Goal: Information Seeking & Learning: Learn about a topic

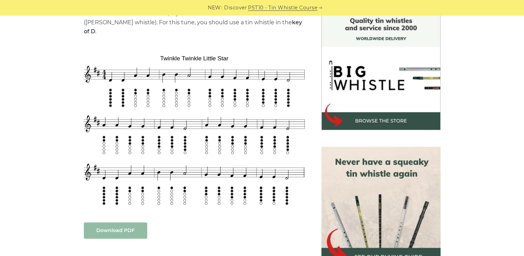
scroll to position [188, 0]
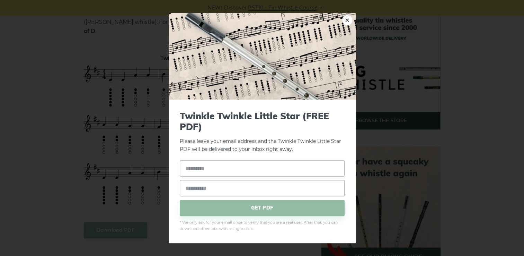
drag, startPoint x: 190, startPoint y: 110, endPoint x: 140, endPoint y: 96, distance: 51.4
click at [140, 96] on div "× Twinkle Twinkle Little Star (FREE PDF) Please leave your email address and th…" at bounding box center [262, 128] width 524 height 256
click at [162, 154] on div "× Twinkle Twinkle Little Star (FREE PDF) Please leave your email address and th…" at bounding box center [262, 128] width 524 height 256
click at [244, 208] on span "GET PDF" at bounding box center [262, 207] width 165 height 16
click at [121, 200] on div "× Twinkle Twinkle Little Star (FREE PDF) Please leave your email address and th…" at bounding box center [262, 128] width 524 height 256
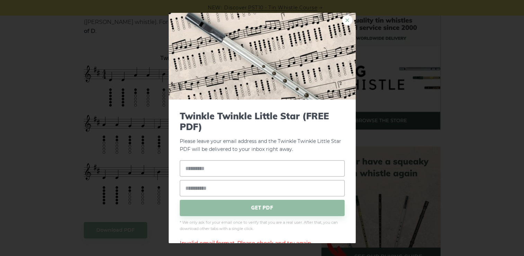
click at [342, 19] on link "×" at bounding box center [347, 20] width 10 height 10
drag, startPoint x: 153, startPoint y: 47, endPoint x: 174, endPoint y: 51, distance: 21.8
click at [343, 20] on link "×" at bounding box center [347, 20] width 10 height 10
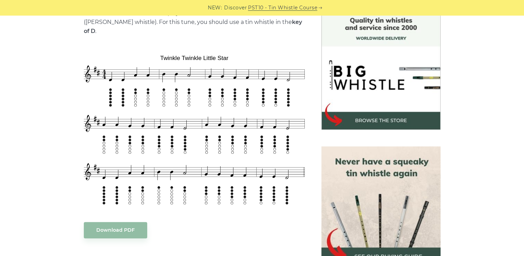
click at [180, 30] on div "Sheet music notes and tab to play Twinkle Twinkle Little Star on a tin whistle …" at bounding box center [194, 238] width 221 height 459
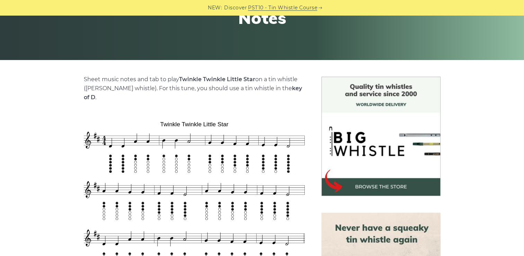
scroll to position [113, 0]
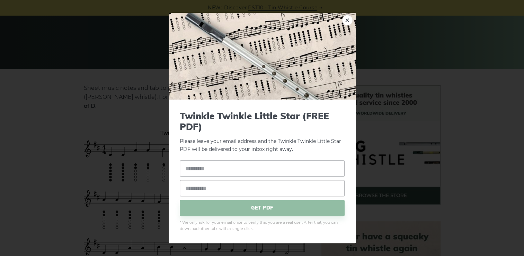
drag, startPoint x: 156, startPoint y: 120, endPoint x: 169, endPoint y: 126, distance: 14.4
click at [348, 17] on link "×" at bounding box center [347, 20] width 10 height 10
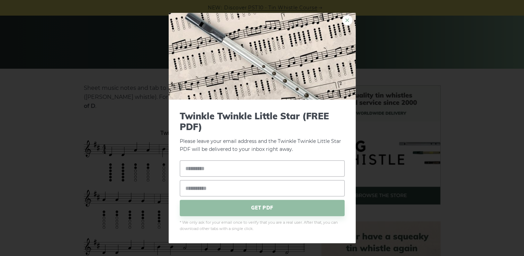
click at [347, 20] on link "×" at bounding box center [347, 20] width 10 height 10
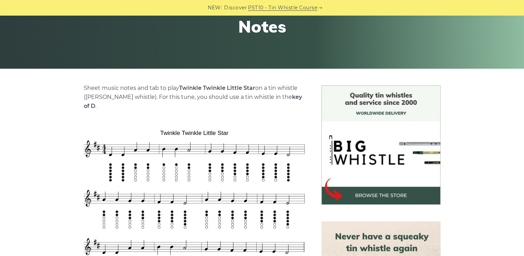
drag, startPoint x: 303, startPoint y: 136, endPoint x: 154, endPoint y: 145, distance: 149.9
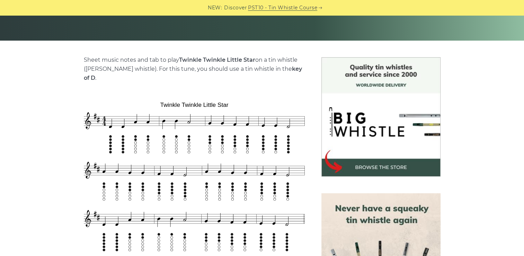
scroll to position [154, 0]
